Goal: Check status: Check status

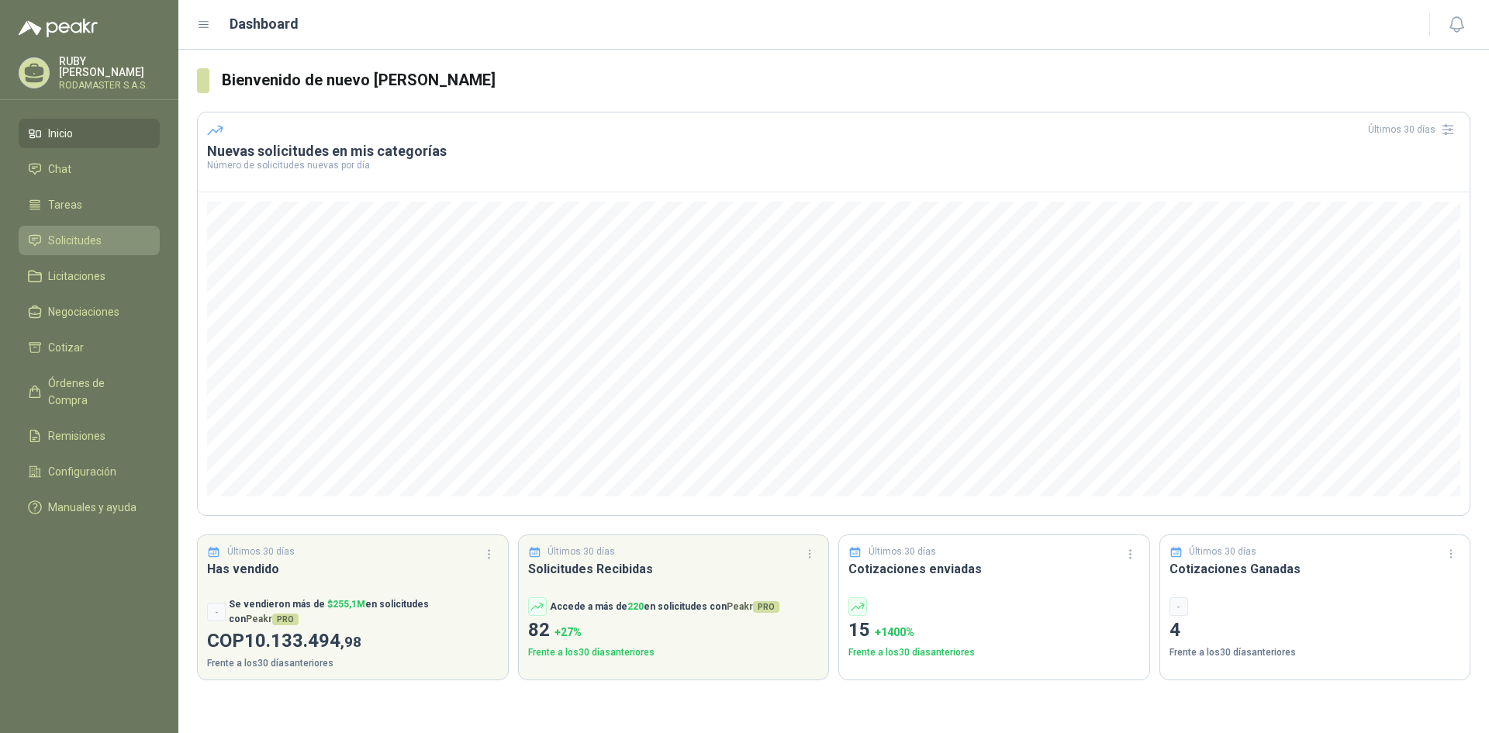
click at [98, 247] on link "Solicitudes" at bounding box center [89, 240] width 141 height 29
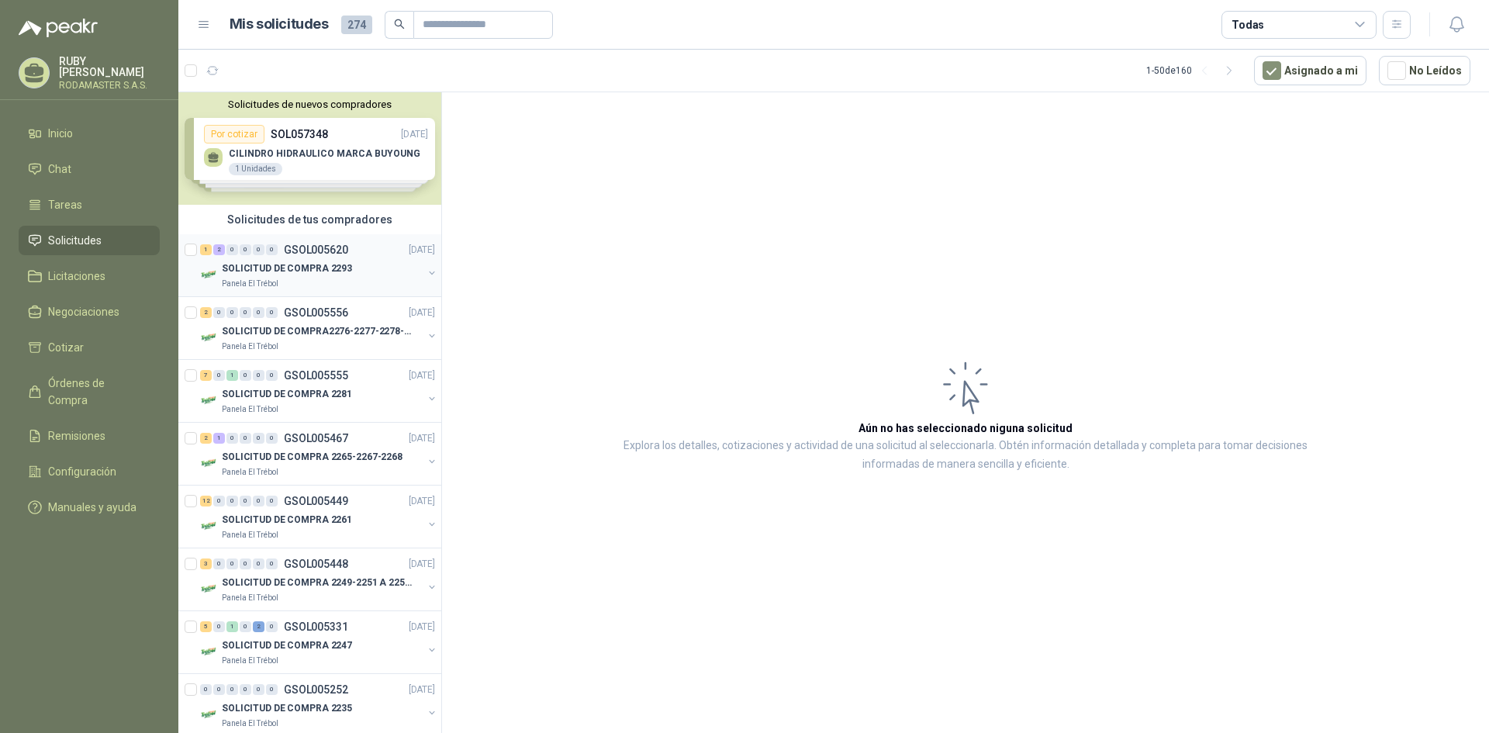
click at [318, 264] on p "SOLICITUD DE COMPRA 2293" at bounding box center [287, 268] width 130 height 15
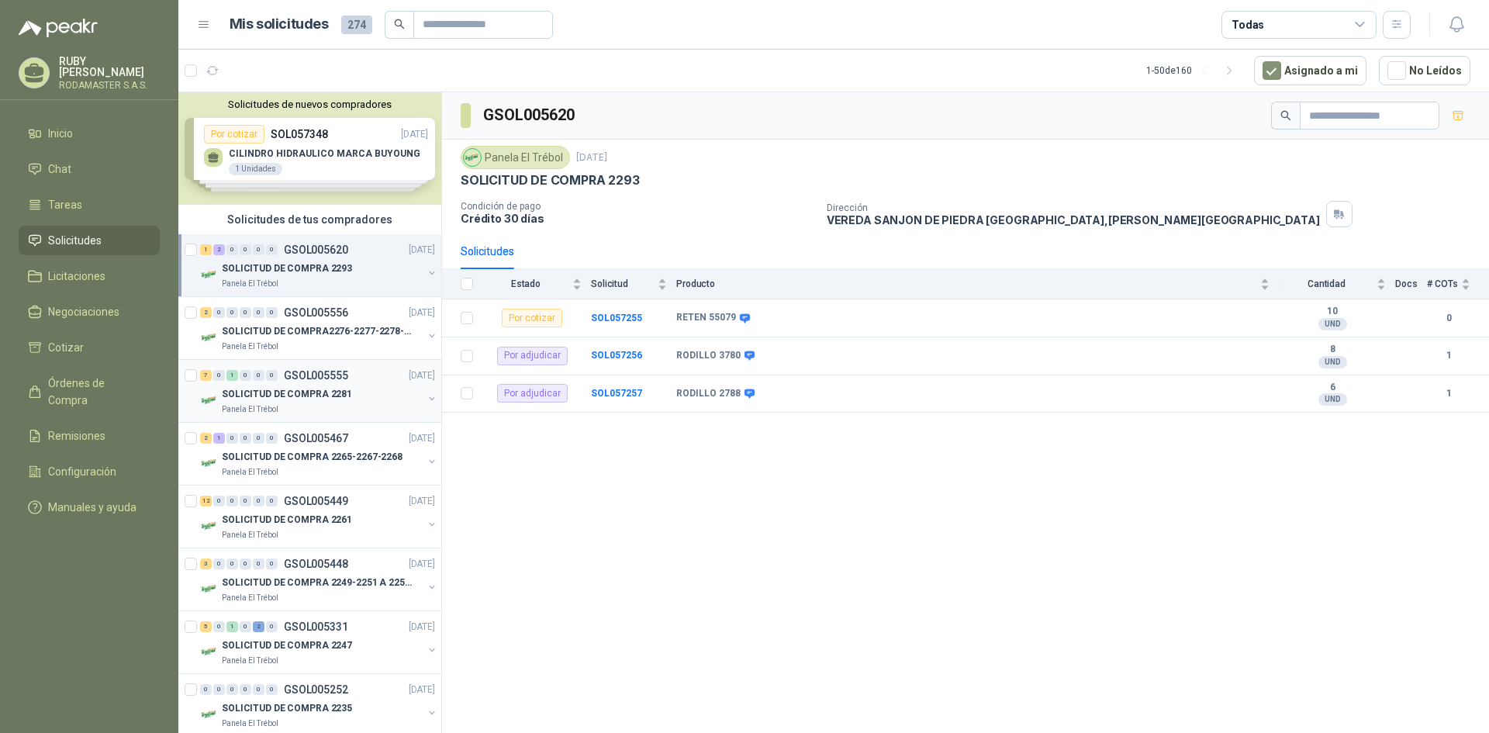
click at [339, 370] on p "GSOL005555" at bounding box center [316, 375] width 64 height 11
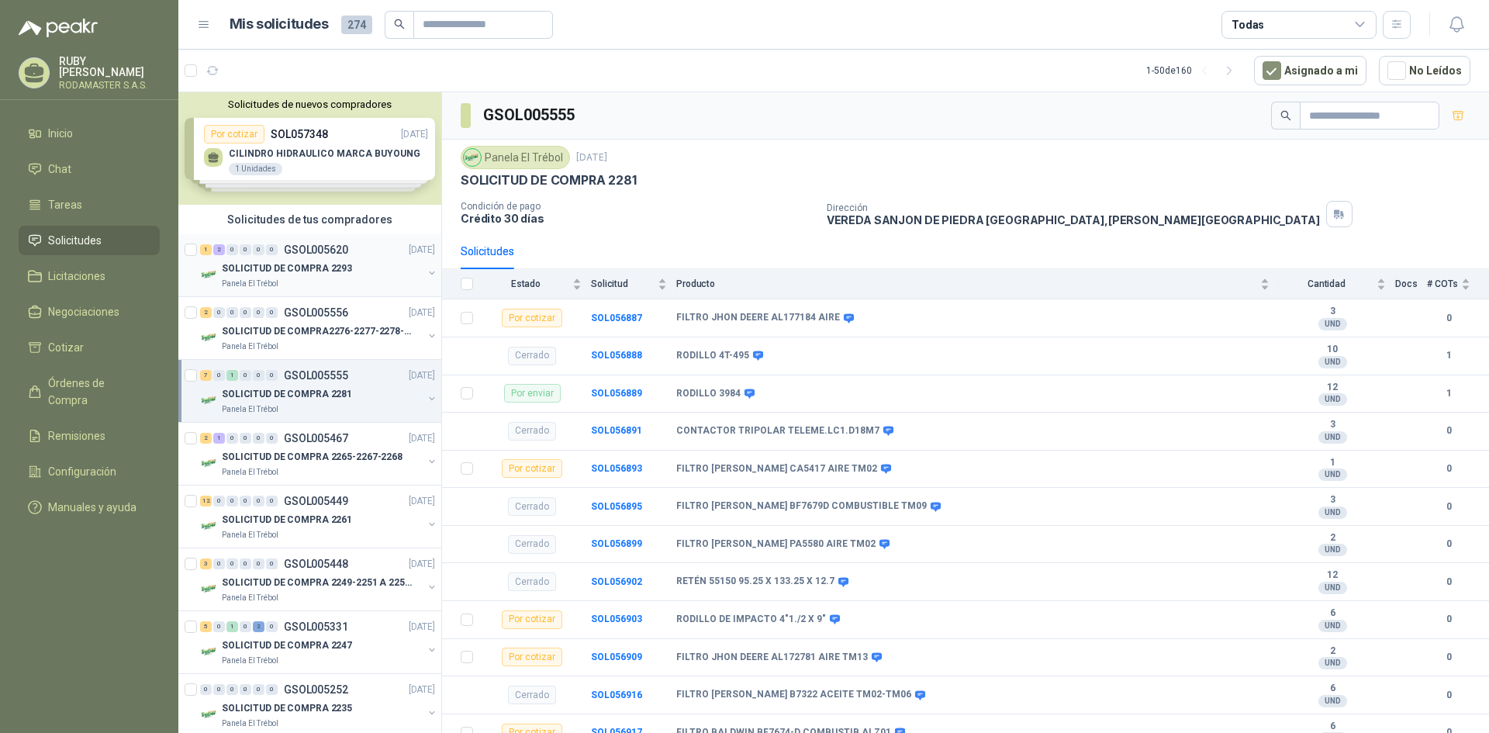
click at [312, 283] on div "Panela El Trébol" at bounding box center [322, 284] width 201 height 12
